Goal: Transaction & Acquisition: Purchase product/service

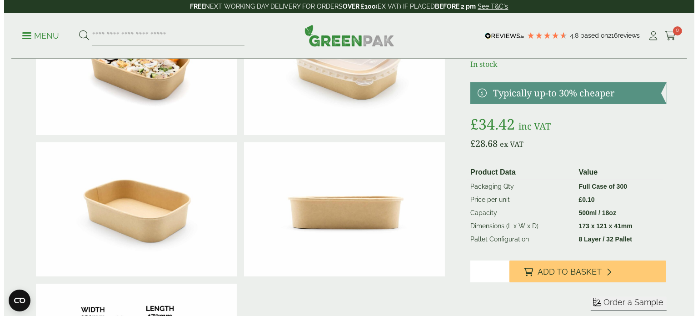
scroll to position [182, 0]
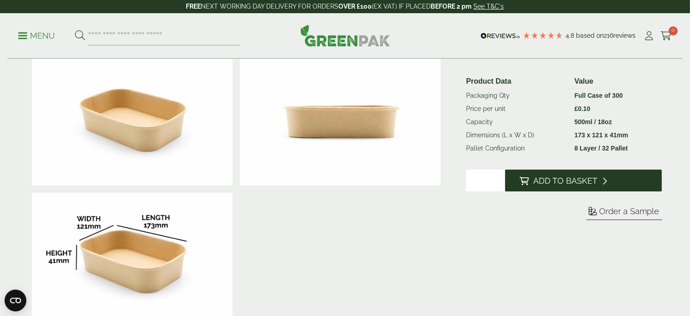
click at [584, 177] on span "Add to Basket" at bounding box center [566, 181] width 64 height 10
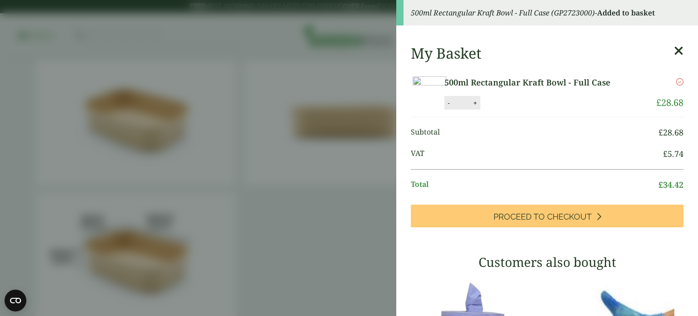
click at [480, 107] on button "+" at bounding box center [475, 103] width 9 height 8
type input "*"
click at [528, 110] on button "Update" at bounding box center [504, 103] width 45 height 14
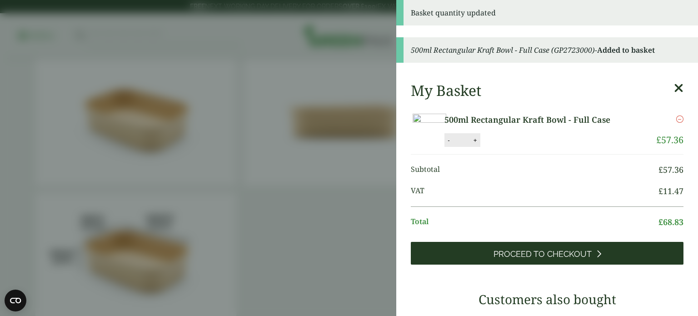
click at [576, 265] on link "Proceed to Checkout" at bounding box center [547, 253] width 273 height 23
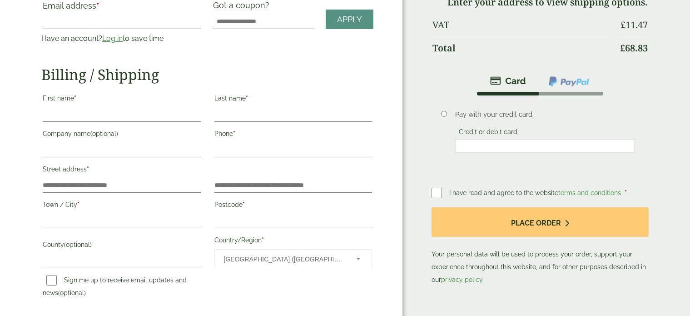
scroll to position [45, 0]
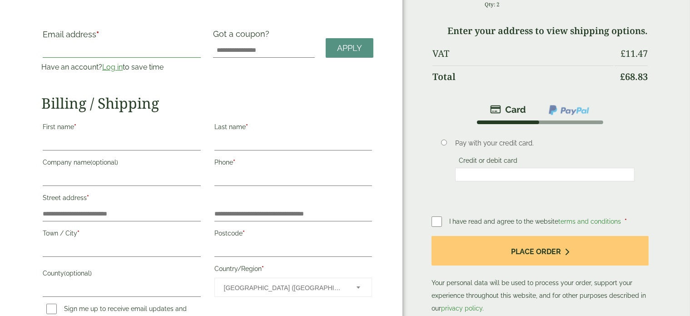
click at [96, 46] on input "Email address *" at bounding box center [122, 50] width 158 height 15
click at [115, 70] on link "Log in" at bounding box center [112, 67] width 20 height 9
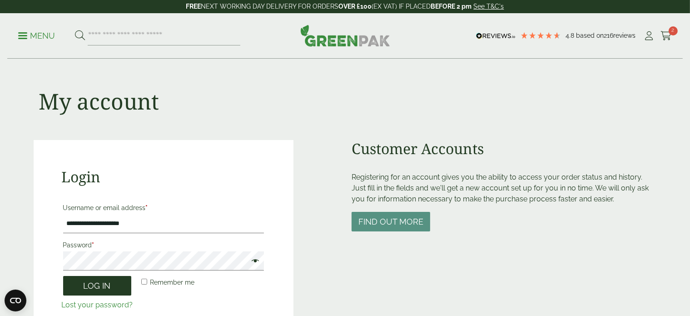
click at [111, 290] on button "Log in" at bounding box center [97, 286] width 68 height 20
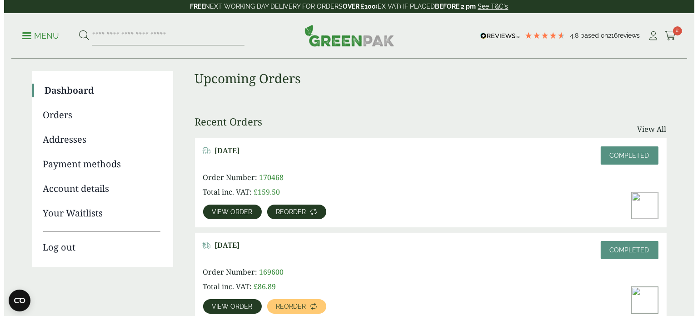
scroll to position [45, 0]
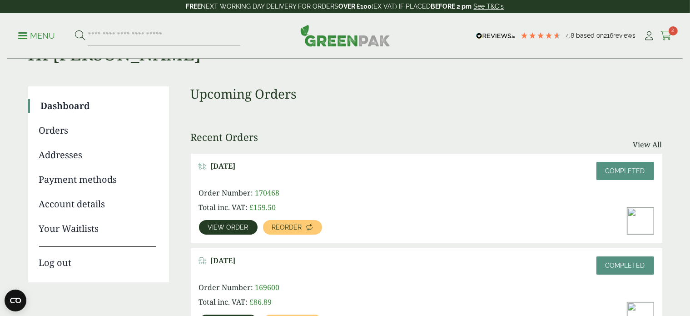
click at [666, 29] on link "Cart 2" at bounding box center [666, 36] width 11 height 14
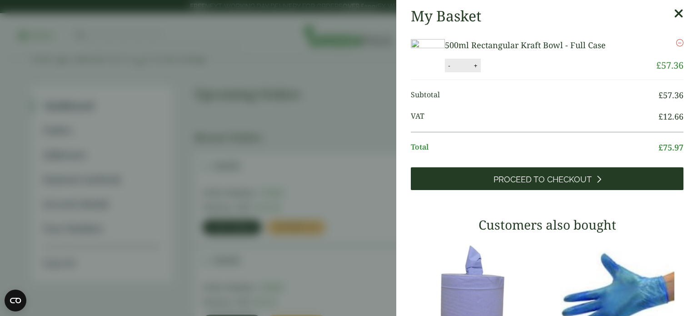
click at [552, 185] on span "Proceed to Checkout" at bounding box center [543, 180] width 98 height 10
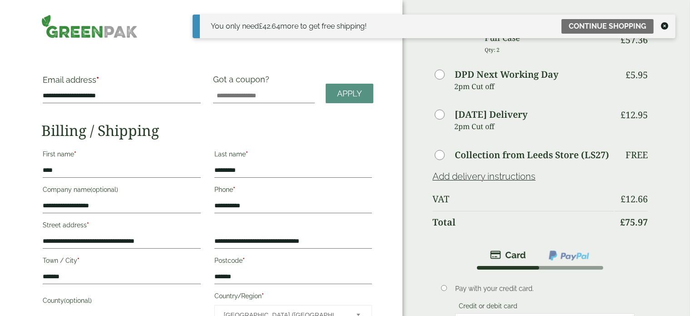
click at [665, 26] on icon at bounding box center [664, 25] width 7 height 7
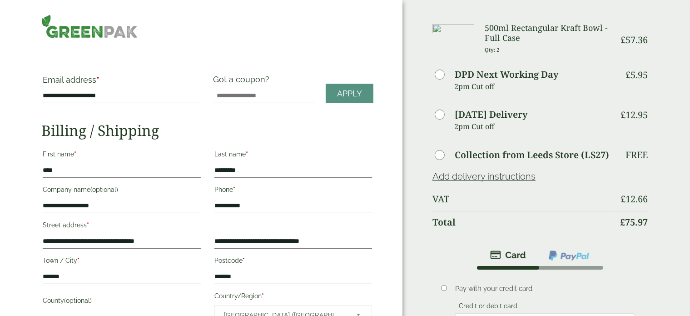
click at [492, 44] on p "Qty: 2" at bounding box center [549, 50] width 129 height 14
click at [509, 33] on h3 "500ml Rectangular Kraft Bowl - Full Case" at bounding box center [549, 33] width 129 height 20
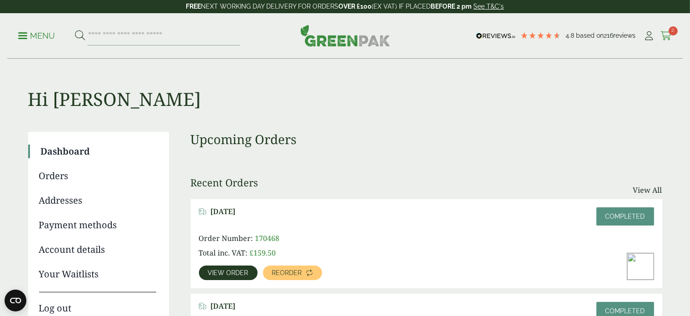
click at [673, 31] on span "2" at bounding box center [673, 30] width 9 height 9
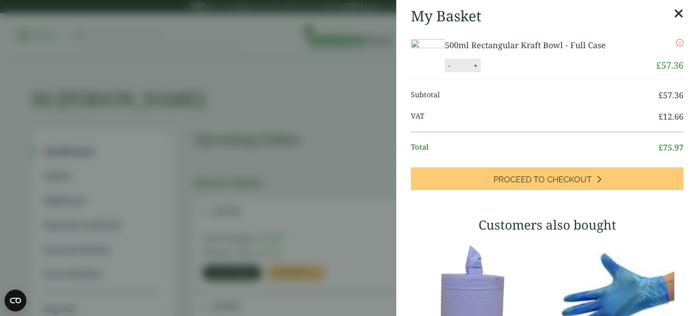
click at [480, 70] on button "+" at bounding box center [475, 66] width 9 height 8
type input "*"
click at [528, 73] on button "Update" at bounding box center [505, 66] width 45 height 14
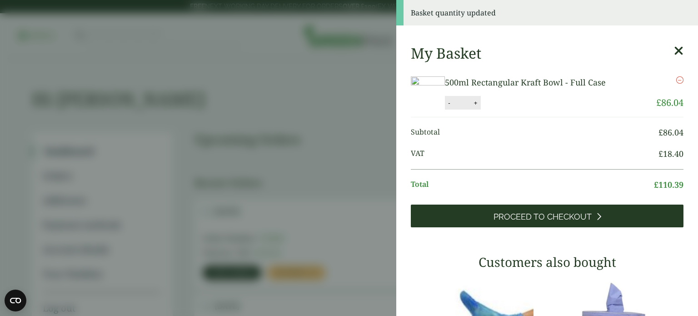
click at [582, 227] on link "Proceed to Checkout" at bounding box center [547, 216] width 273 height 23
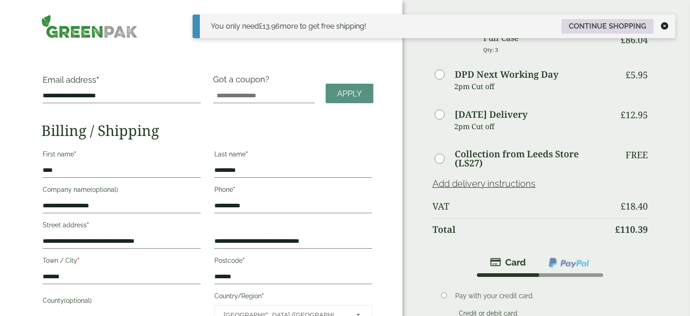
click at [576, 25] on link "Continue shopping" at bounding box center [608, 26] width 92 height 15
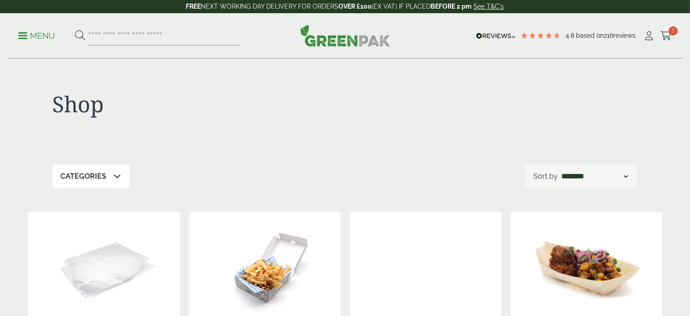
click at [671, 33] on span "3" at bounding box center [673, 30] width 9 height 9
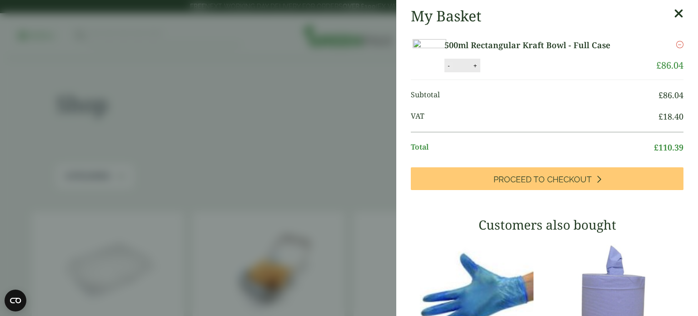
click at [452, 70] on button "-" at bounding box center [448, 66] width 7 height 8
type input "*"
click at [528, 73] on button "Update" at bounding box center [504, 66] width 45 height 14
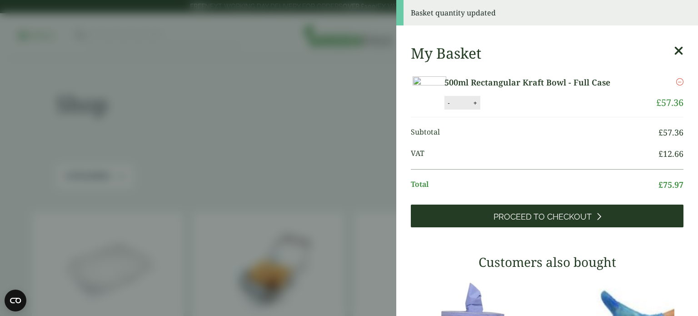
click at [562, 227] on link "Proceed to Checkout" at bounding box center [547, 216] width 273 height 23
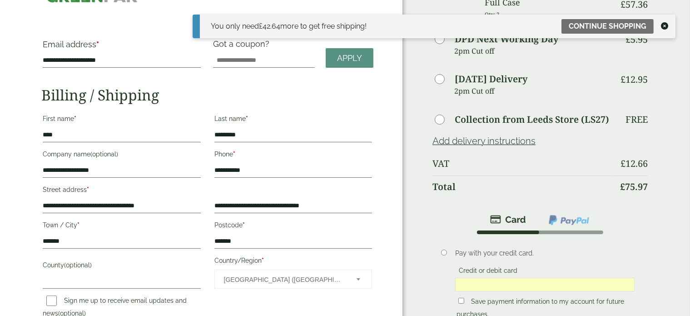
scroll to position [182, 0]
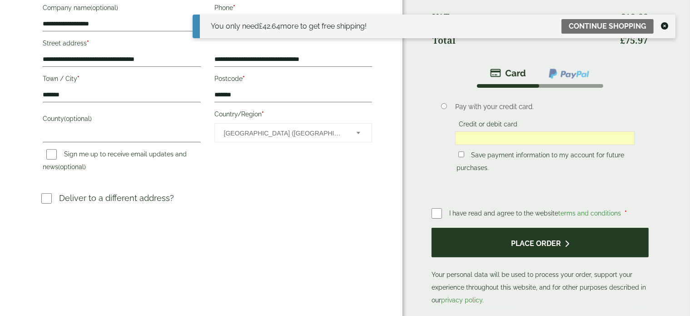
click at [575, 240] on button "Place order" at bounding box center [540, 243] width 217 height 30
click at [529, 250] on button "Place order" at bounding box center [540, 243] width 217 height 30
